Goal: Entertainment & Leisure: Consume media (video, audio)

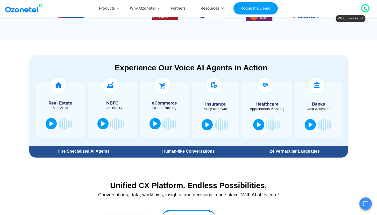
scroll to position [241, 0]
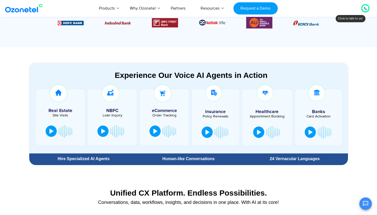
click at [195, 53] on section "Experience Our Voice AI Agents in Action Real Estate Site Visits NBFC Loan Inqu…" at bounding box center [188, 107] width 377 height 120
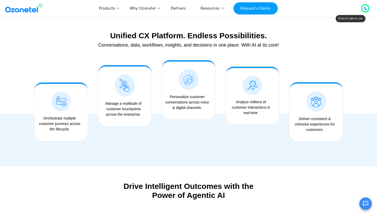
scroll to position [404, 0]
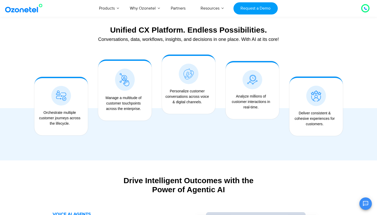
drag, startPoint x: 185, startPoint y: 87, endPoint x: 198, endPoint y: 86, distance: 12.9
click at [198, 86] on div "Personalize customer conversations across voice & digital channels." at bounding box center [188, 98] width 48 height 25
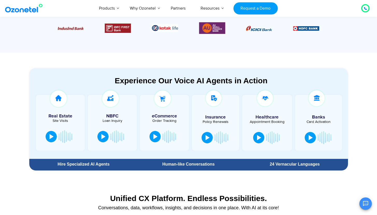
scroll to position [234, 0]
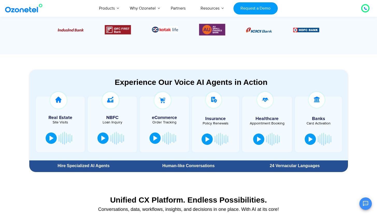
click at [197, 82] on div "Experience Our Voice AI Agents in Action" at bounding box center [190, 82] width 313 height 9
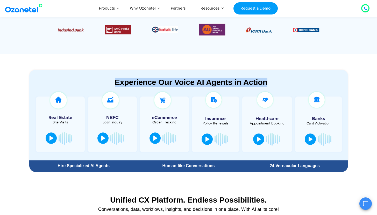
click at [197, 82] on div "Experience Our Voice AI Agents in Action" at bounding box center [190, 82] width 313 height 9
click at [194, 90] on div "Experience Our Voice AI Agents in Action Real Estate Site Visits NBFC Loan Inqu…" at bounding box center [190, 119] width 313 height 83
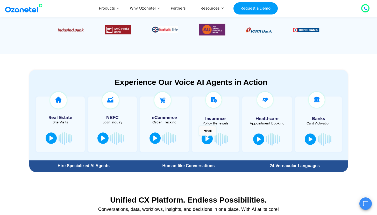
click at [207, 138] on div at bounding box center [207, 138] width 4 height 5
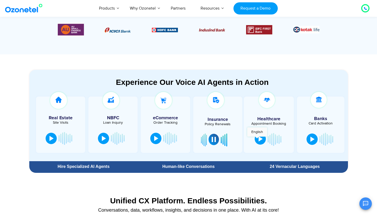
click at [257, 139] on button at bounding box center [259, 138] width 11 height 11
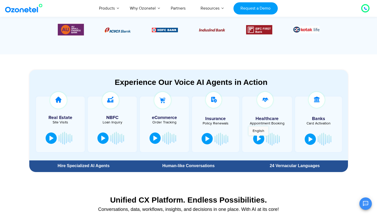
click at [258, 138] on div at bounding box center [259, 138] width 4 height 5
